Goal: Task Accomplishment & Management: Manage account settings

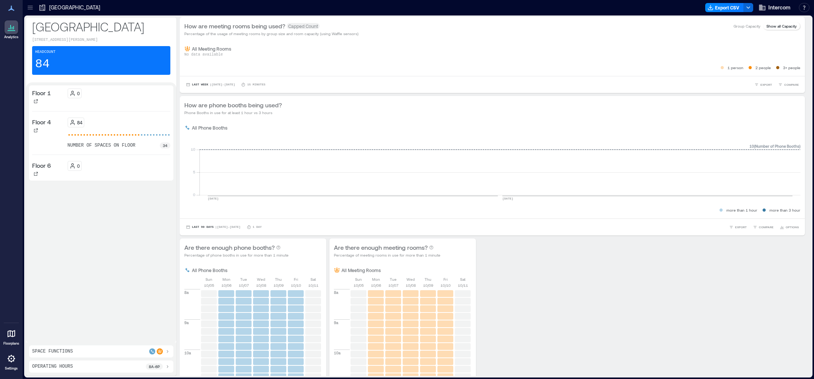
click at [12, 362] on icon at bounding box center [11, 358] width 9 height 9
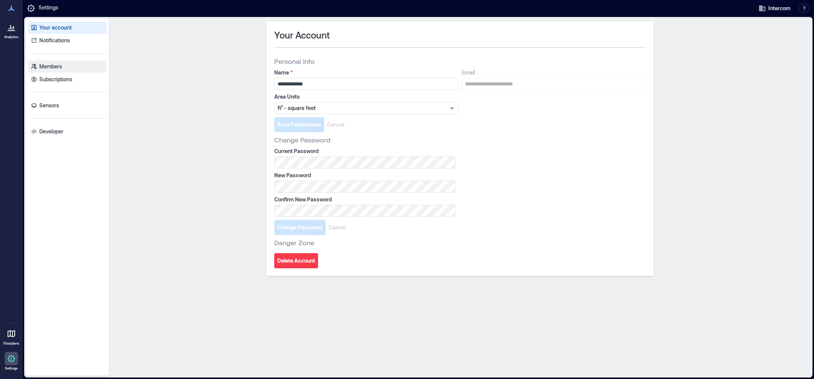
click at [49, 63] on p "Members" at bounding box center [50, 67] width 23 height 8
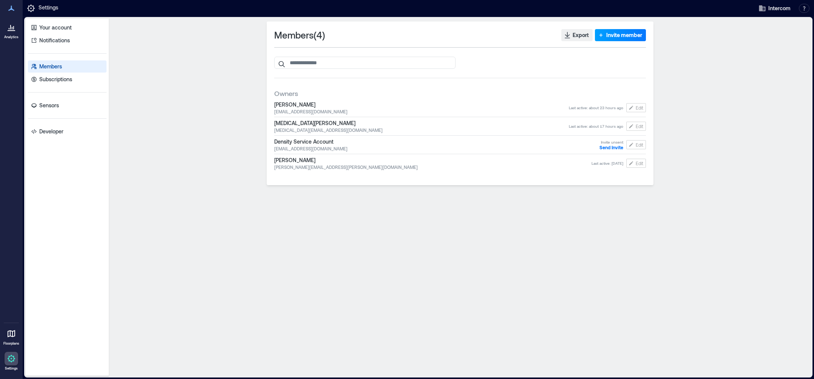
click at [622, 36] on span "Invite member" at bounding box center [625, 35] width 36 height 8
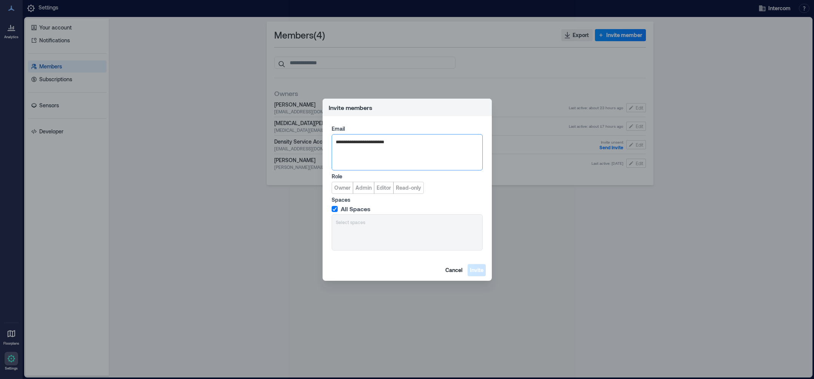
type input "**********"
click at [378, 179] on span "[PERSON_NAME][EMAIL_ADDRESS][DOMAIN_NAME]" at bounding box center [397, 178] width 92 height 6
click at [362, 187] on span "Admin" at bounding box center [364, 188] width 16 height 8
click at [479, 268] on span "Invite" at bounding box center [477, 270] width 14 height 8
